Goal: Task Accomplishment & Management: Manage account settings

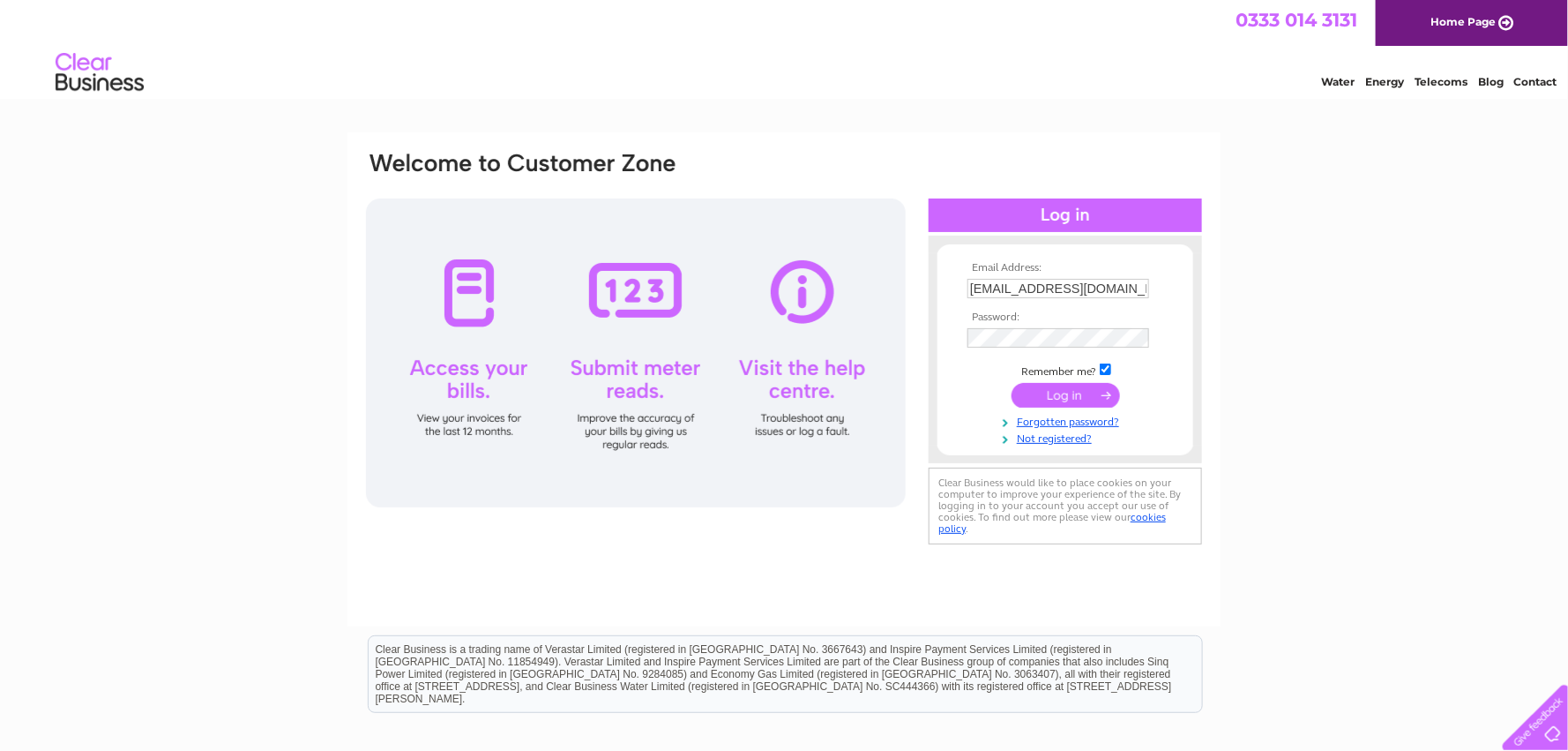
click at [1021, 298] on input "accounts@jpr-group.co.uk" at bounding box center [1057, 289] width 181 height 20
type input "fran.forbes@raiths.com"
click at [1073, 398] on input "submit" at bounding box center [1065, 395] width 108 height 25
click at [1064, 402] on input "submit" at bounding box center [1065, 395] width 108 height 25
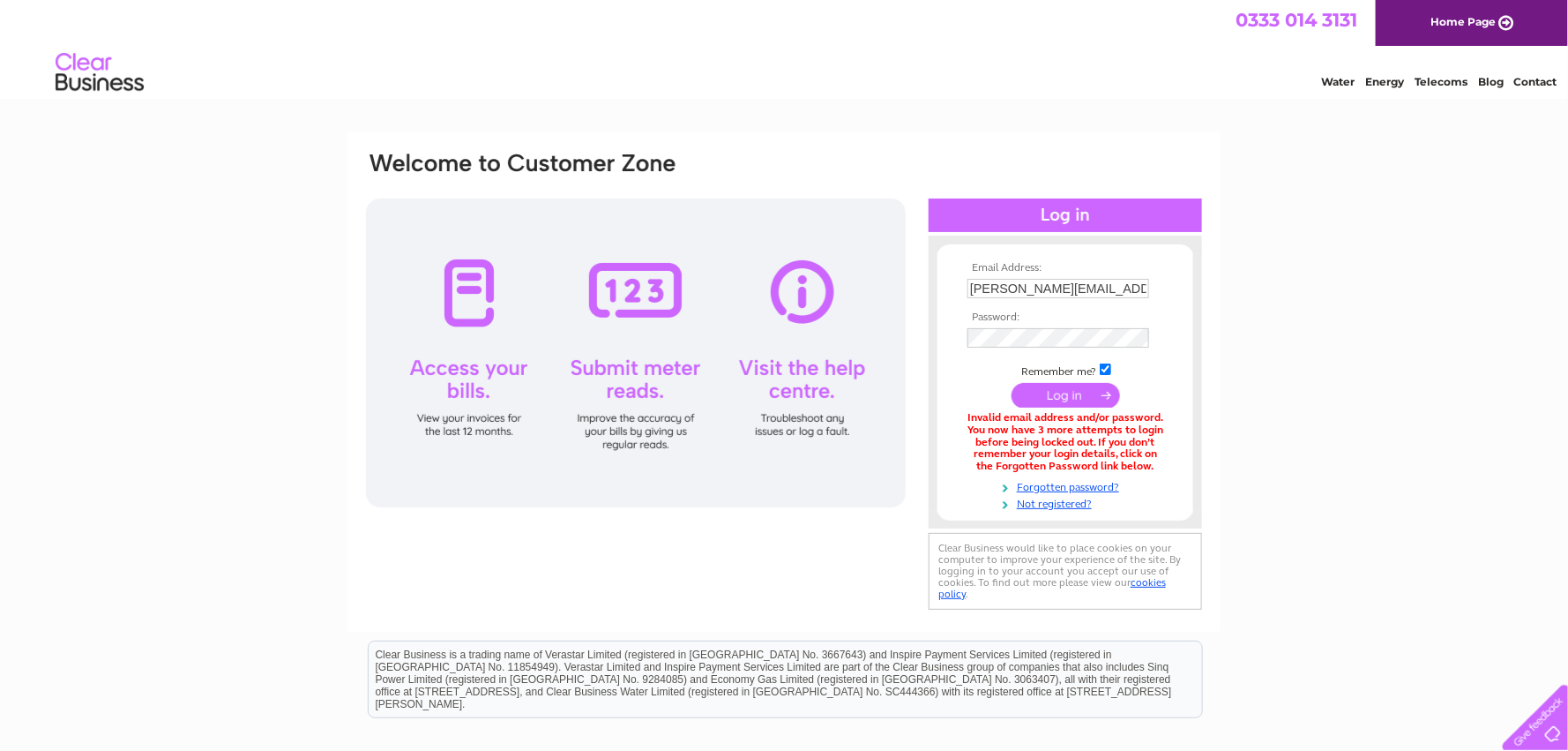
click at [1006, 283] on input "fran.forbes@raiths.com" at bounding box center [1057, 289] width 181 height 20
type input "accounts@jpr-group.co.uk"
click at [1040, 386] on input "submit" at bounding box center [1065, 395] width 108 height 25
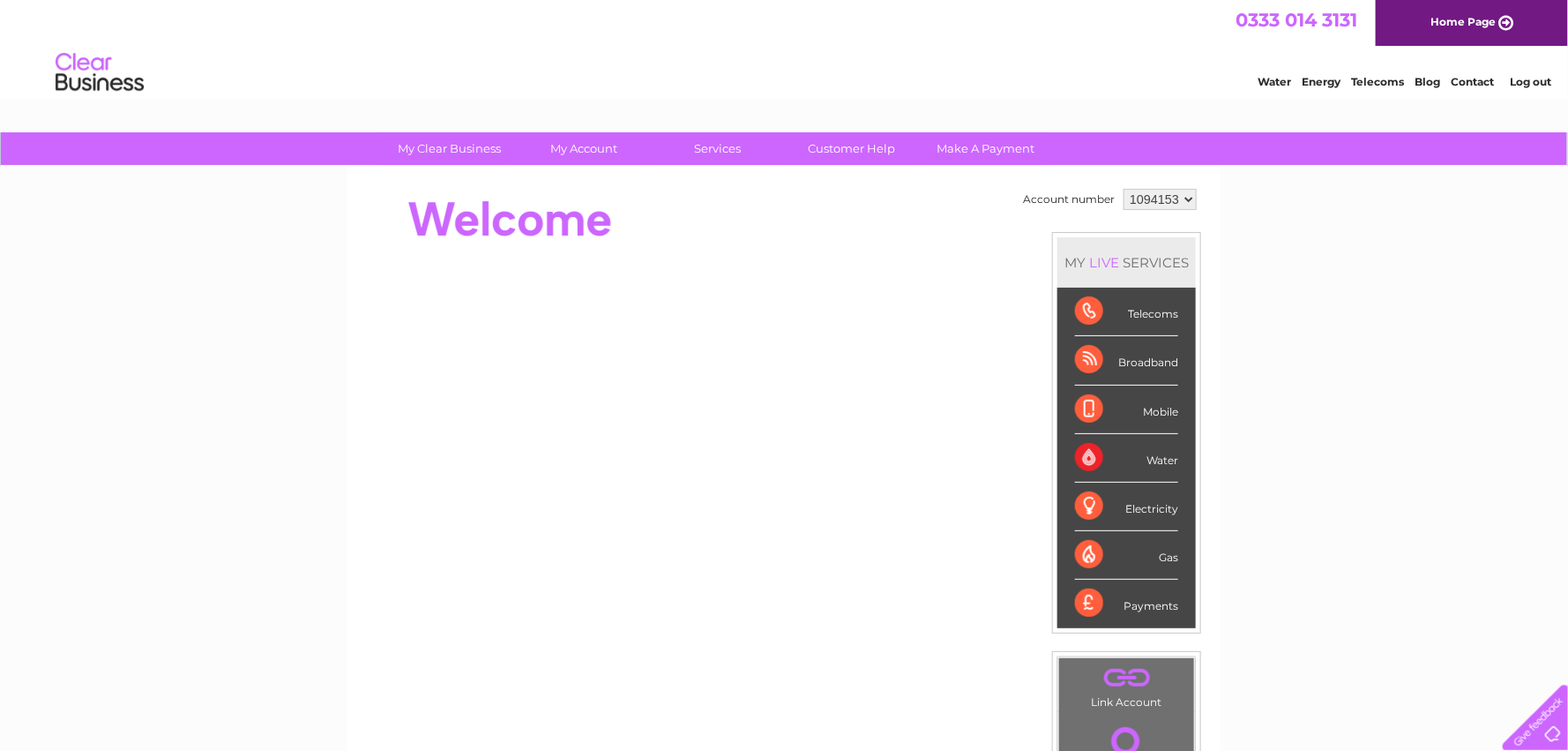
click at [1190, 195] on select "1094153 1124849" at bounding box center [1160, 198] width 73 height 21
click at [1189, 194] on select "1094153 1124849" at bounding box center [1160, 198] width 73 height 21
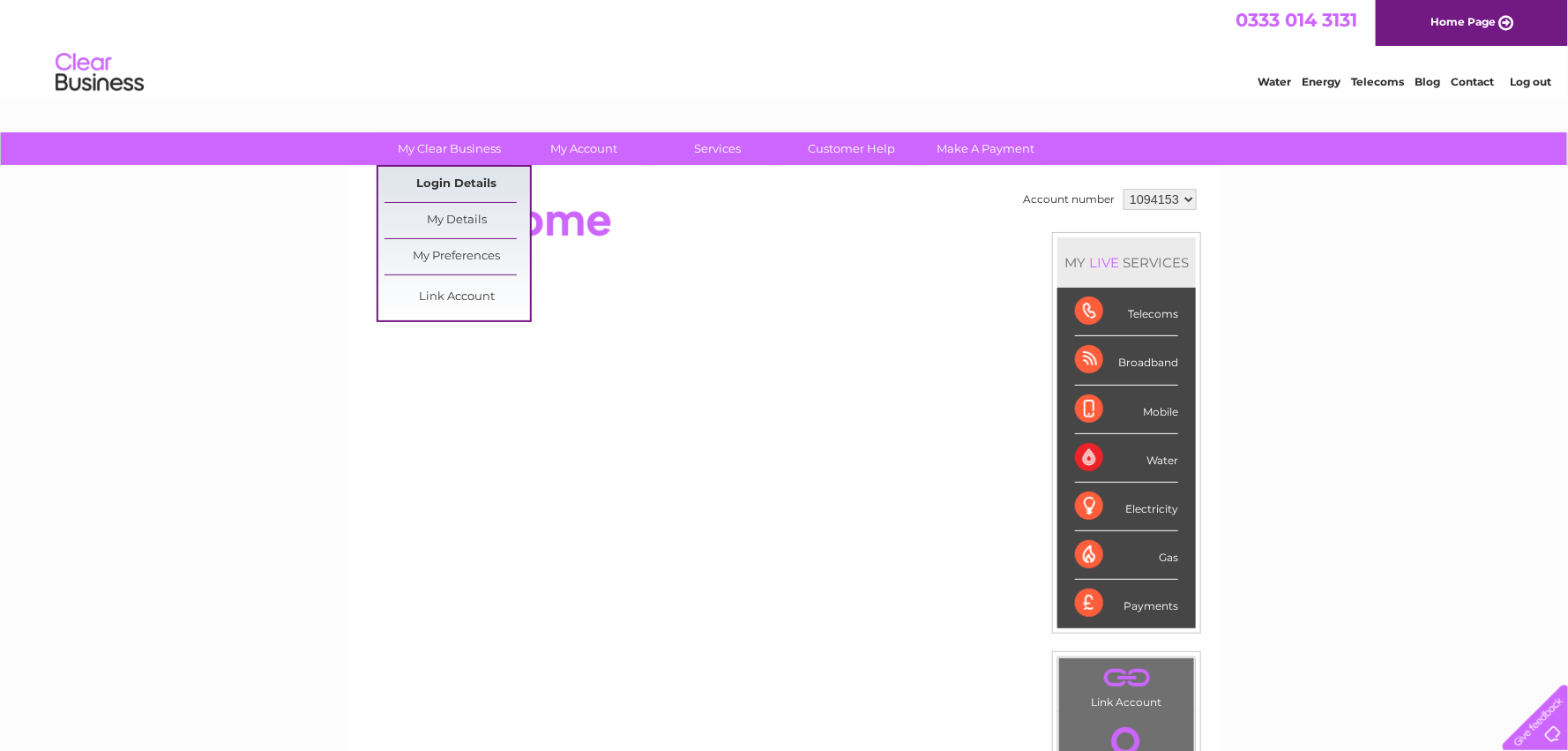
click at [449, 174] on link "Login Details" at bounding box center [457, 185] width 146 height 36
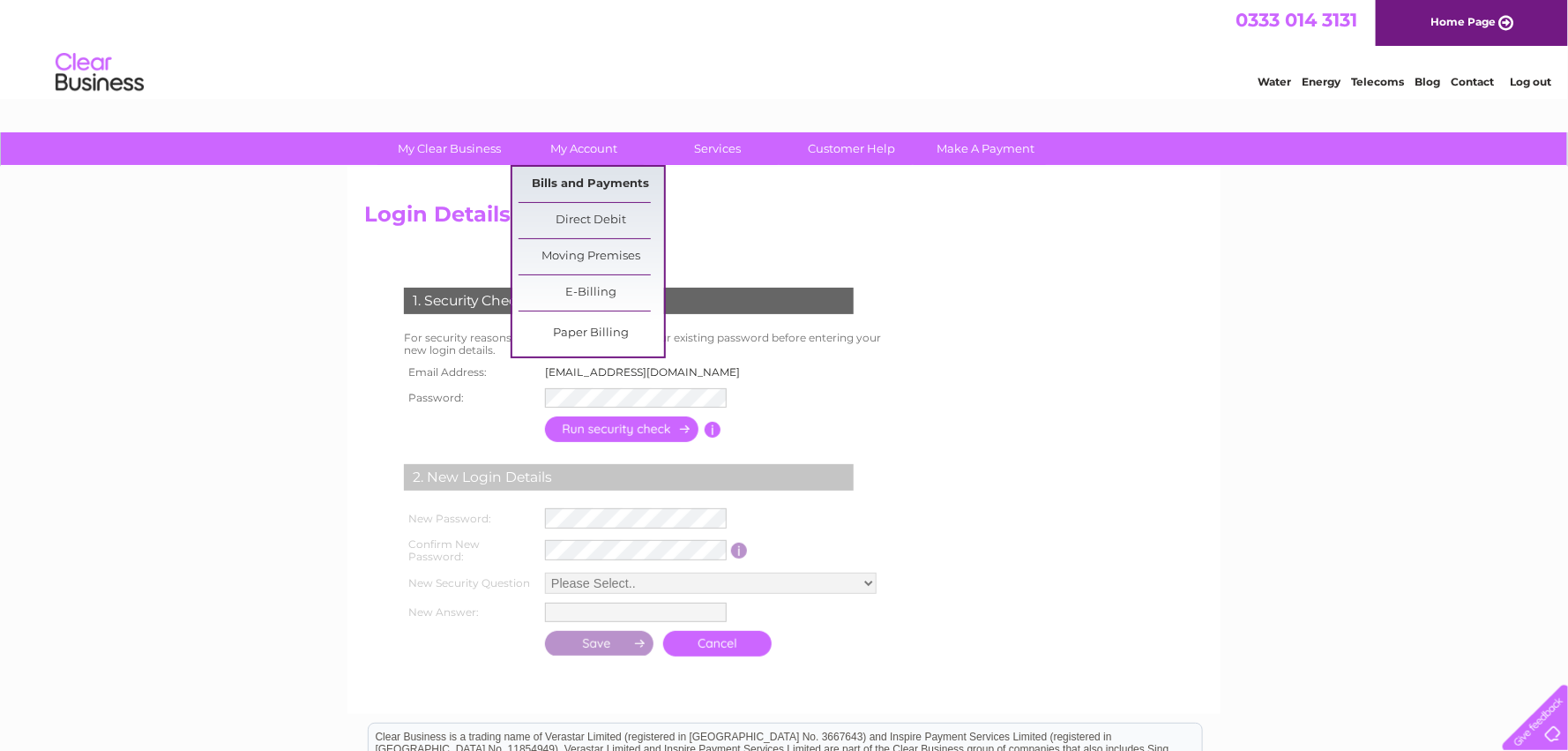
click at [606, 183] on link "Bills and Payments" at bounding box center [591, 185] width 146 height 36
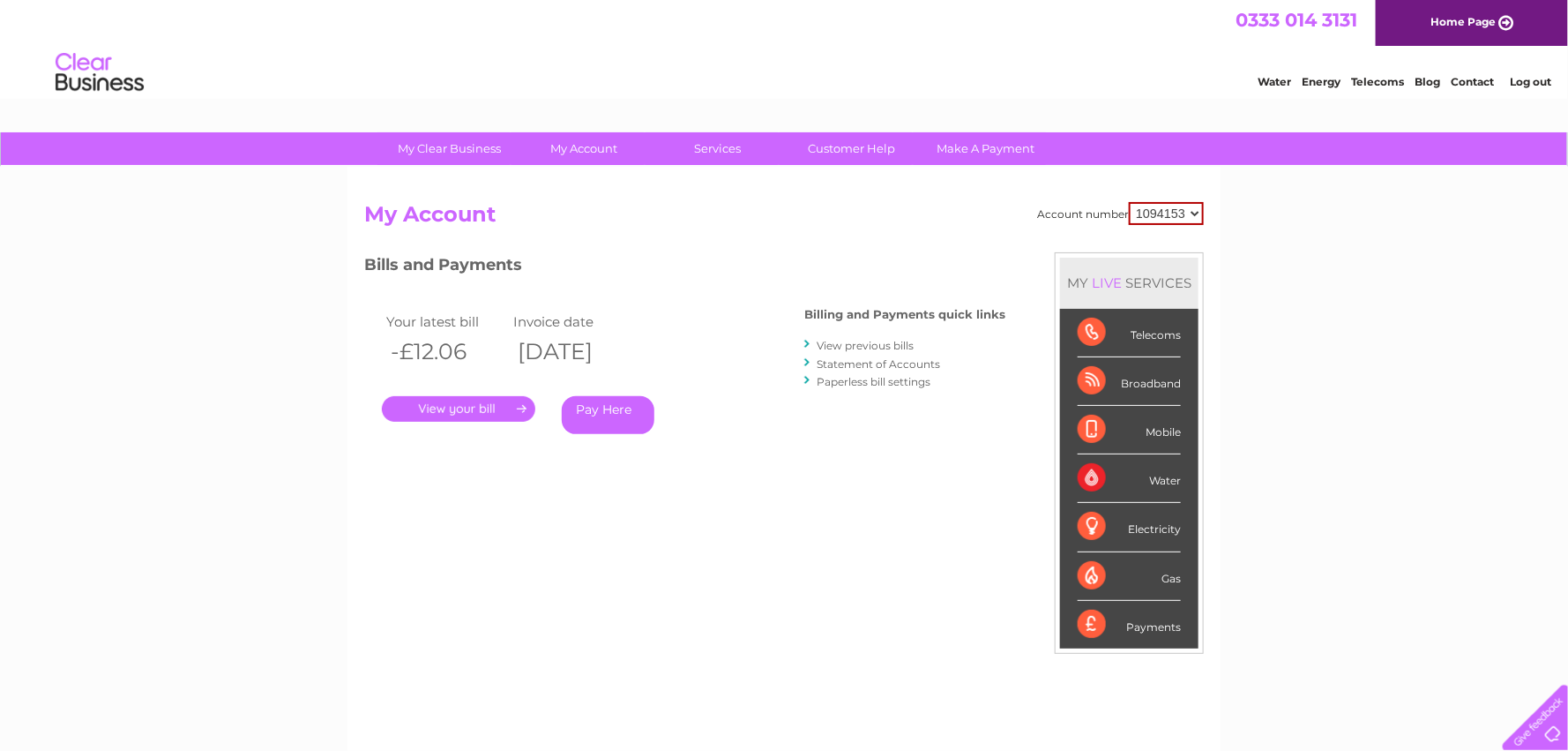
click at [1197, 208] on select "1094153 1124849" at bounding box center [1166, 213] width 75 height 23
click at [1196, 212] on select "1094153 1124849" at bounding box center [1166, 213] width 75 height 23
select select "1124849"
click at [1129, 202] on select "1094153 1124849" at bounding box center [1166, 213] width 75 height 23
